Goal: Check status

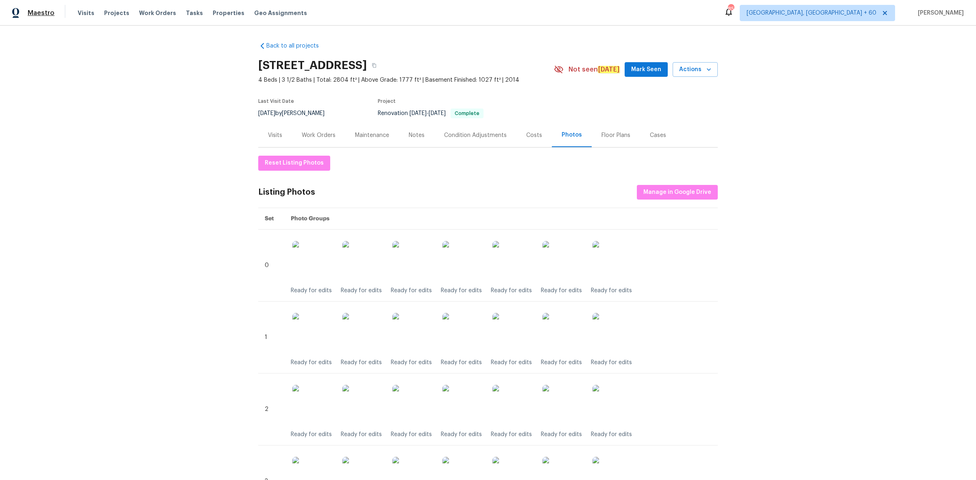
click at [35, 9] on span "Maestro" at bounding box center [41, 13] width 27 height 8
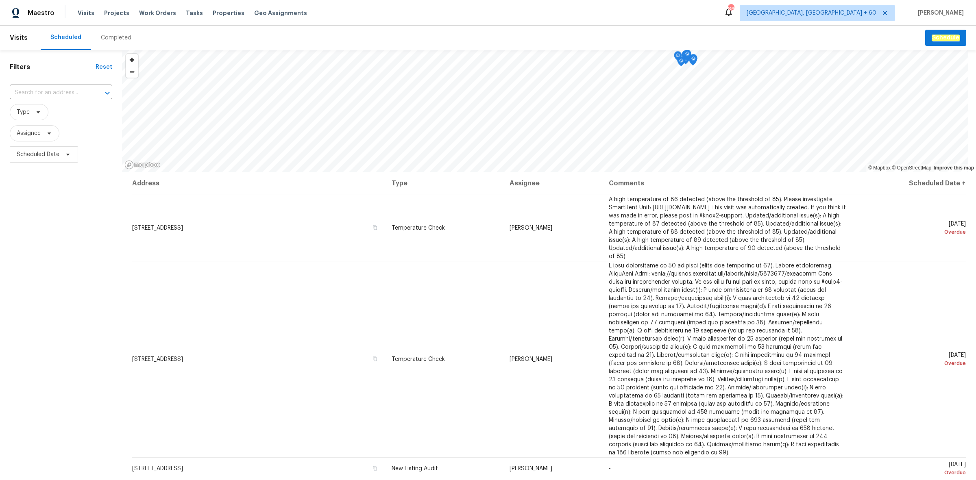
click at [112, 43] on div "Completed" at bounding box center [116, 38] width 50 height 24
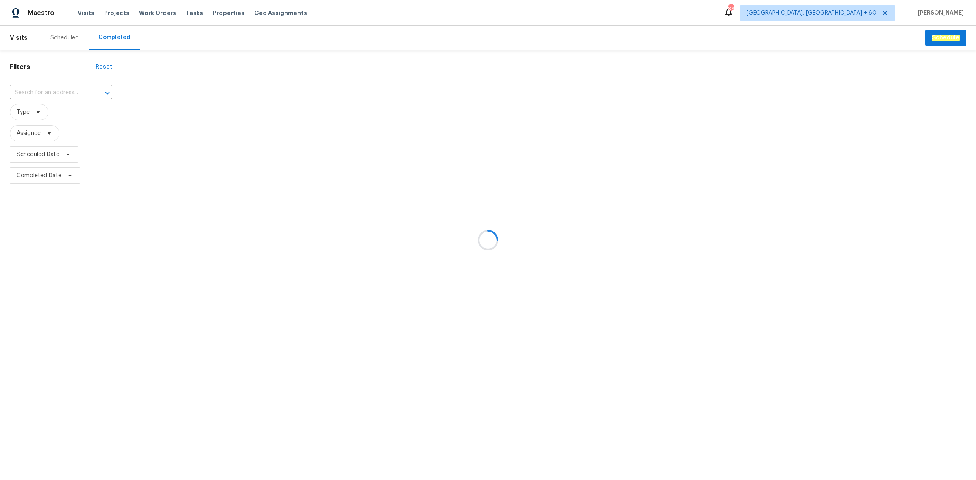
click at [66, 92] on div at bounding box center [488, 240] width 976 height 480
click at [60, 92] on div at bounding box center [488, 240] width 976 height 480
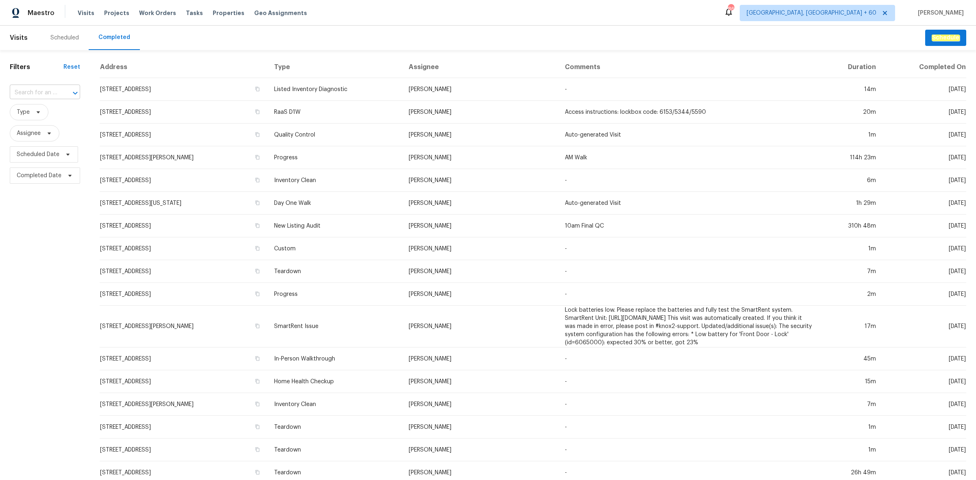
click at [52, 93] on input "text" at bounding box center [34, 93] width 48 height 13
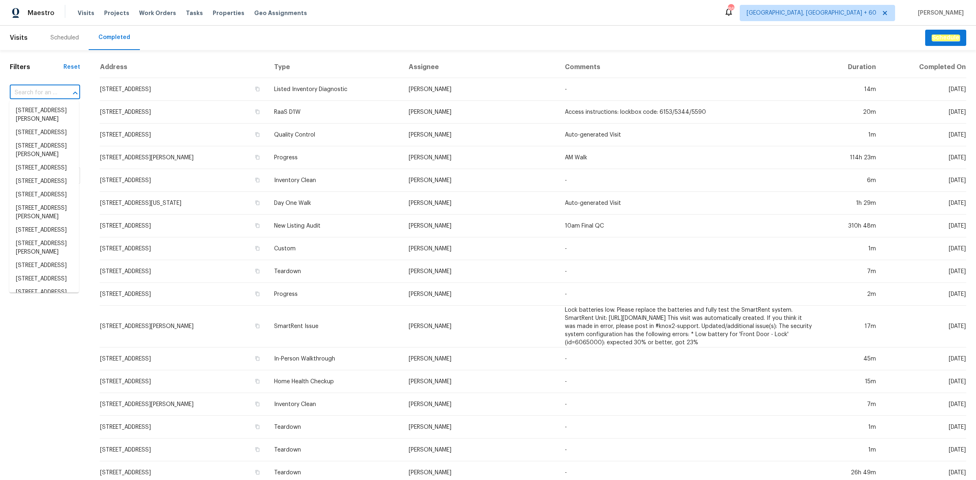
paste input "[STREET_ADDRESS]"
type input "[STREET_ADDRESS]"
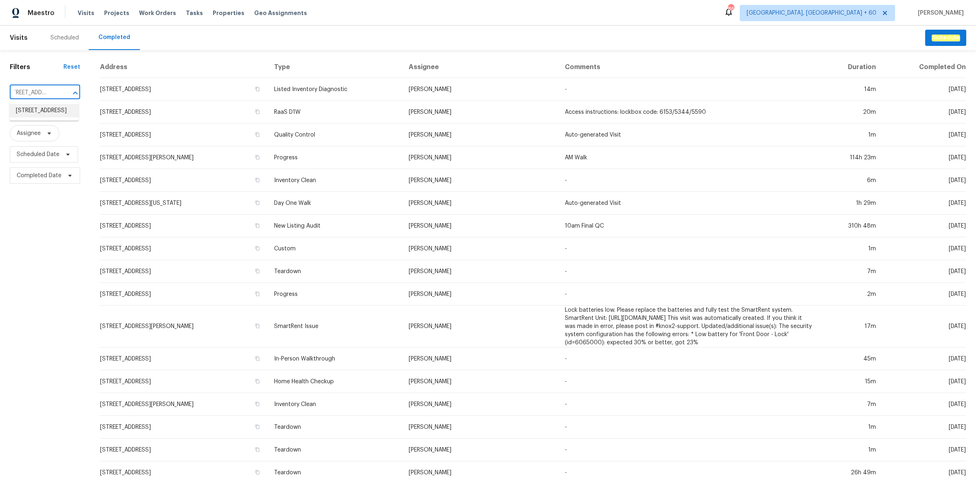
click at [37, 111] on li "[STREET_ADDRESS]" at bounding box center [44, 110] width 70 height 13
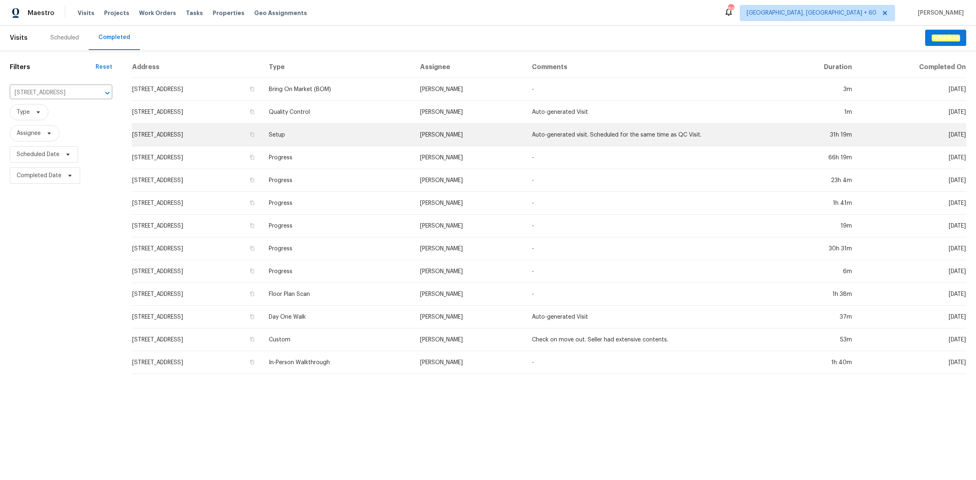
click at [249, 132] on td "[STREET_ADDRESS]" at bounding box center [197, 135] width 131 height 23
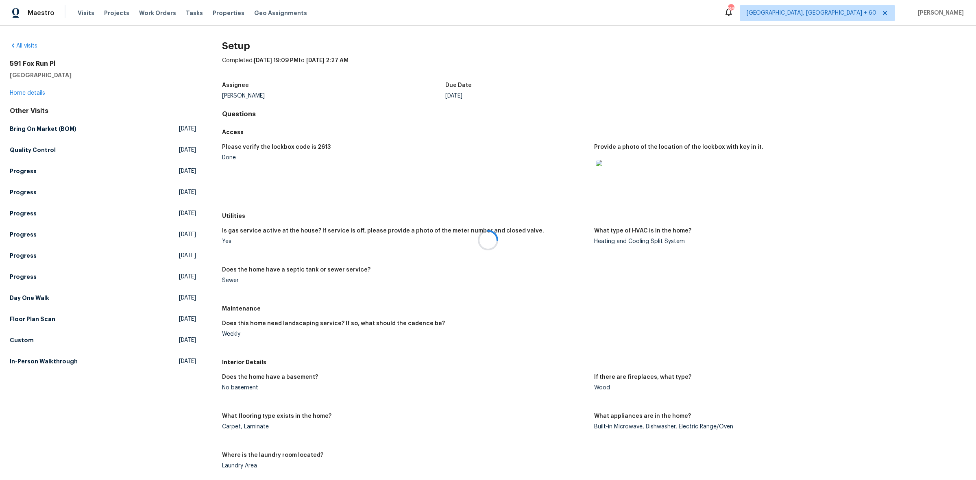
click at [77, 363] on div at bounding box center [488, 240] width 976 height 480
click at [69, 356] on link "In-Person Walkthrough [DATE]" at bounding box center [103, 361] width 186 height 15
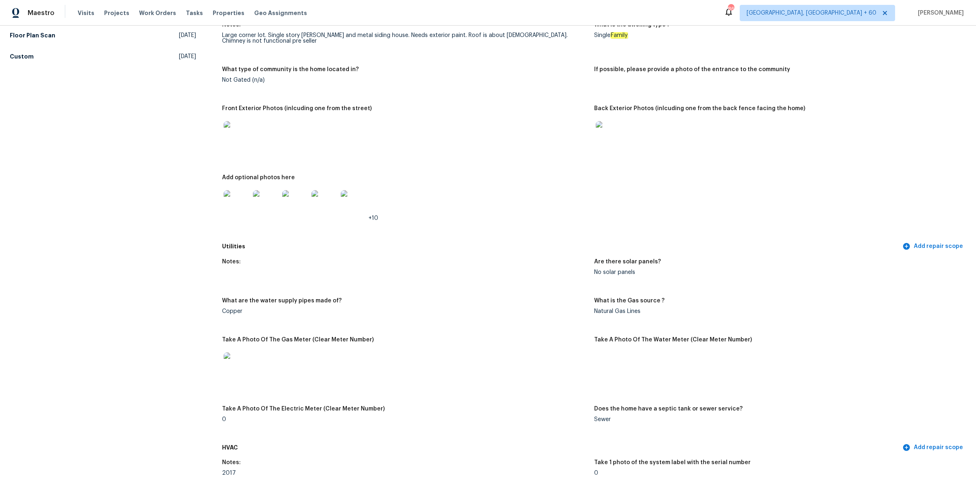
scroll to position [254, 0]
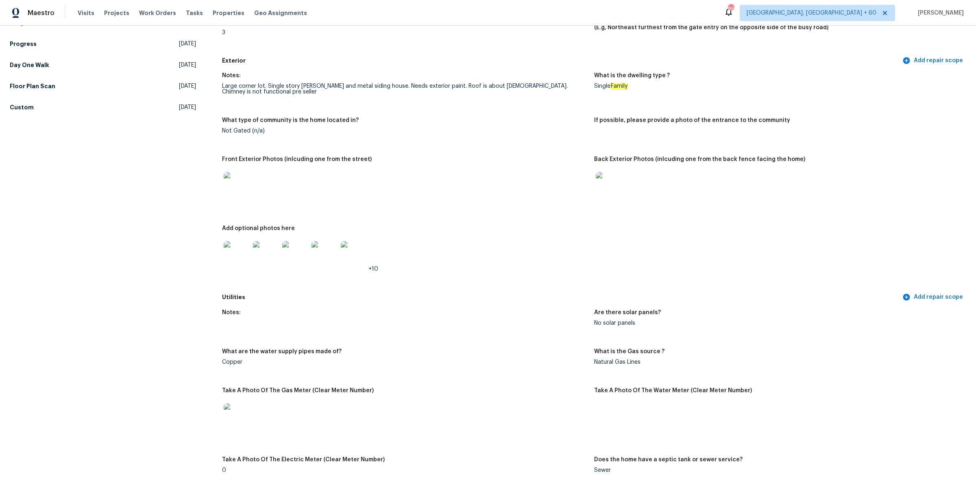
click at [235, 255] on img at bounding box center [237, 254] width 26 height 26
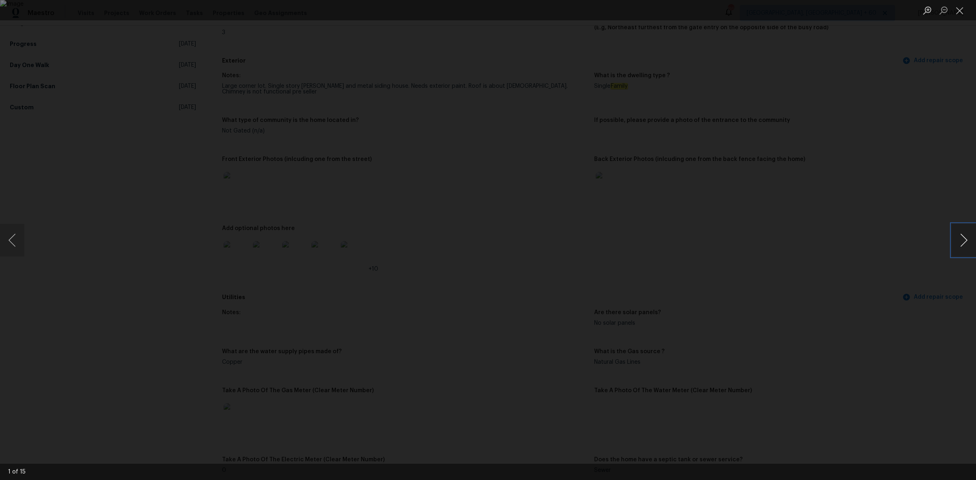
click at [959, 245] on button "Next image" at bounding box center [964, 240] width 24 height 33
click at [953, 249] on button "Next image" at bounding box center [964, 240] width 24 height 33
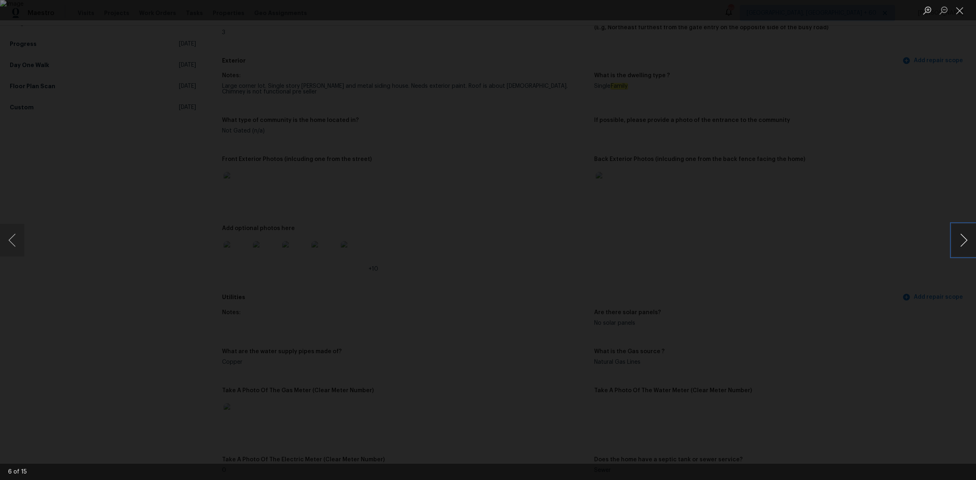
click at [958, 234] on button "Next image" at bounding box center [964, 240] width 24 height 33
click at [962, 8] on button "Close lightbox" at bounding box center [960, 10] width 16 height 14
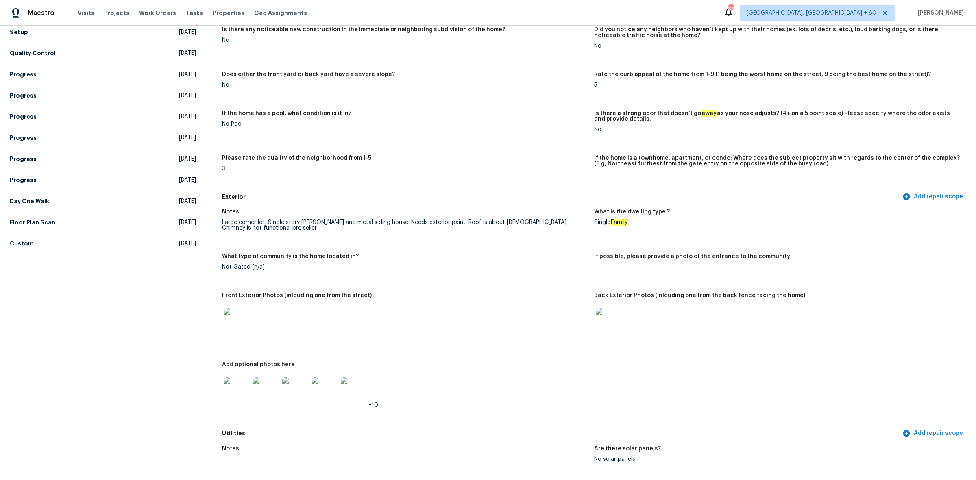
scroll to position [102, 0]
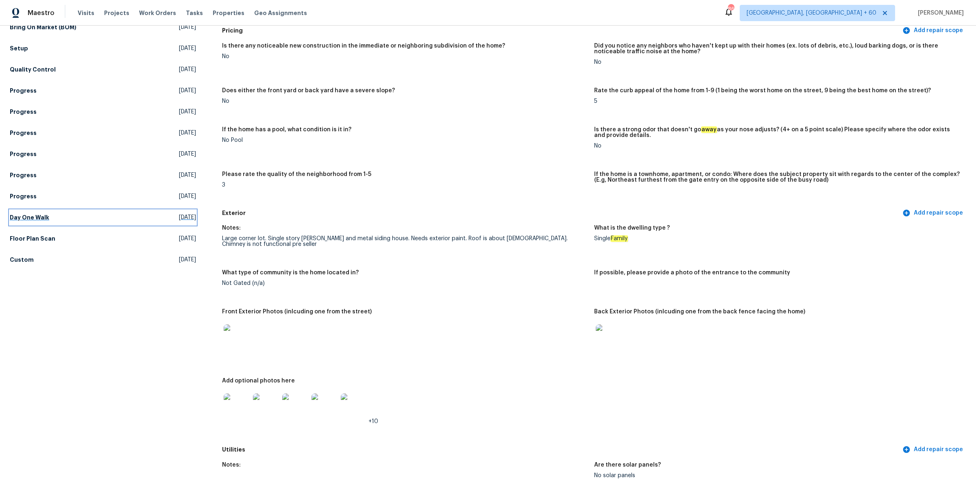
click at [110, 220] on link "Day One Walk [DATE]" at bounding box center [103, 217] width 186 height 15
